Goal: Go to known website: Go to known website

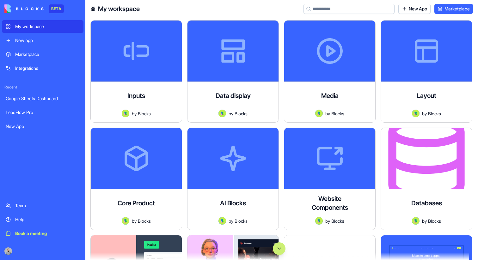
click at [284, 251] on button "Scroll to bottom" at bounding box center [279, 249] width 13 height 13
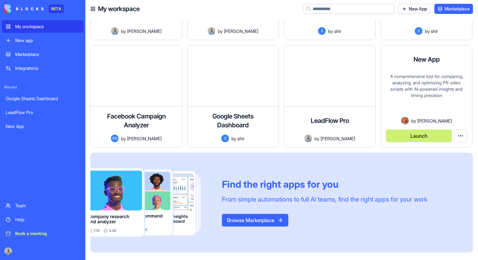
click at [422, 139] on button "Launch" at bounding box center [419, 136] width 66 height 13
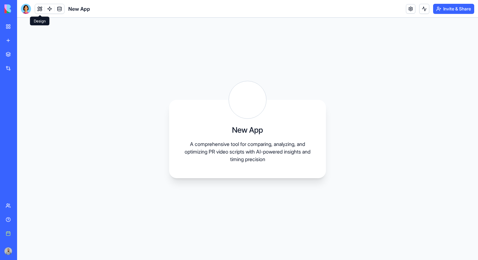
click at [40, 12] on button at bounding box center [39, 8] width 9 height 9
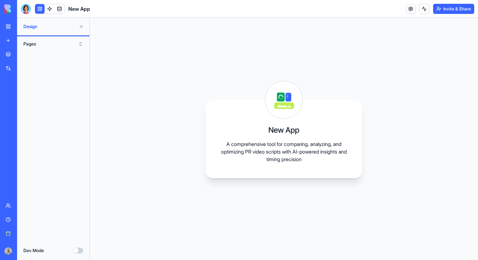
click at [40, 12] on button at bounding box center [39, 8] width 9 height 9
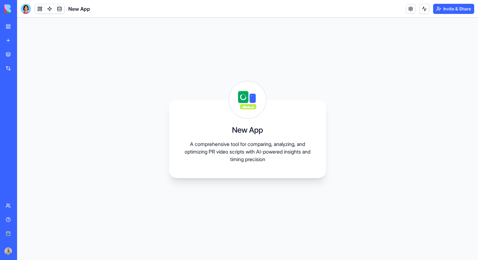
click at [10, 27] on link "My workspace" at bounding box center [14, 26] width 25 height 13
